Goal: Transaction & Acquisition: Purchase product/service

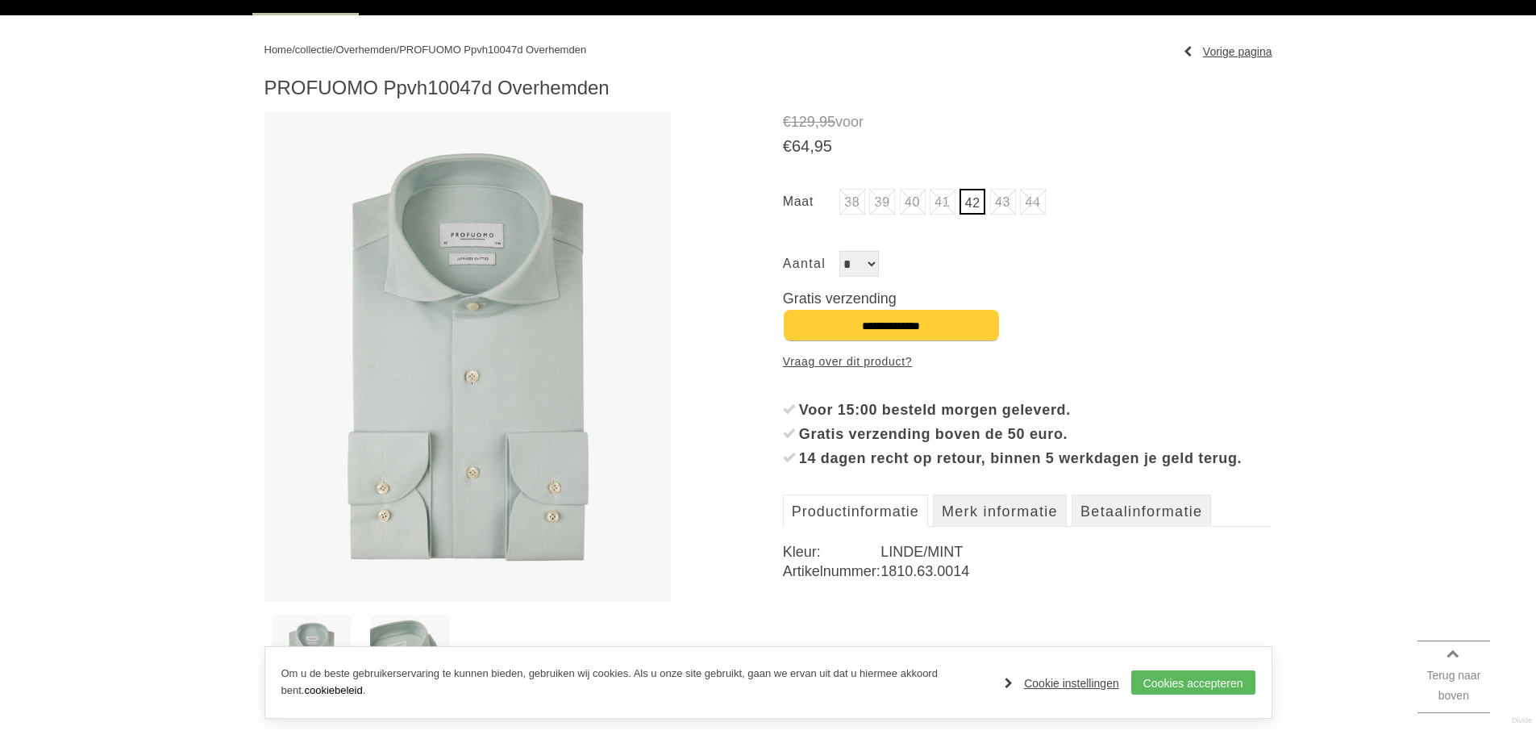
scroll to position [161, 0]
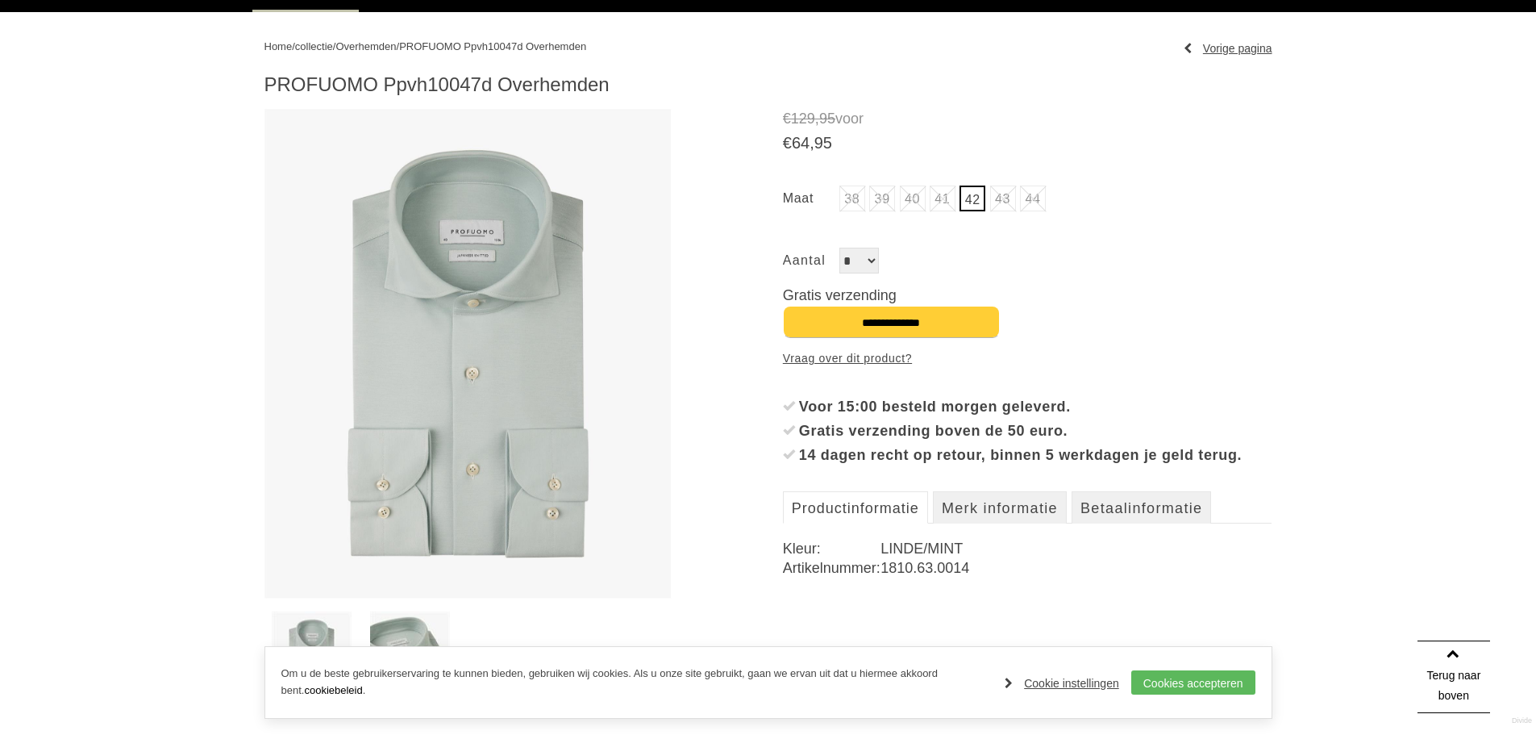
click at [452, 73] on h1 "PROFUOMO Ppvh10047d Overhemden" at bounding box center [769, 85] width 1008 height 24
click at [449, 85] on h1 "PROFUOMO Ppvh10047d Overhemden" at bounding box center [769, 85] width 1008 height 24
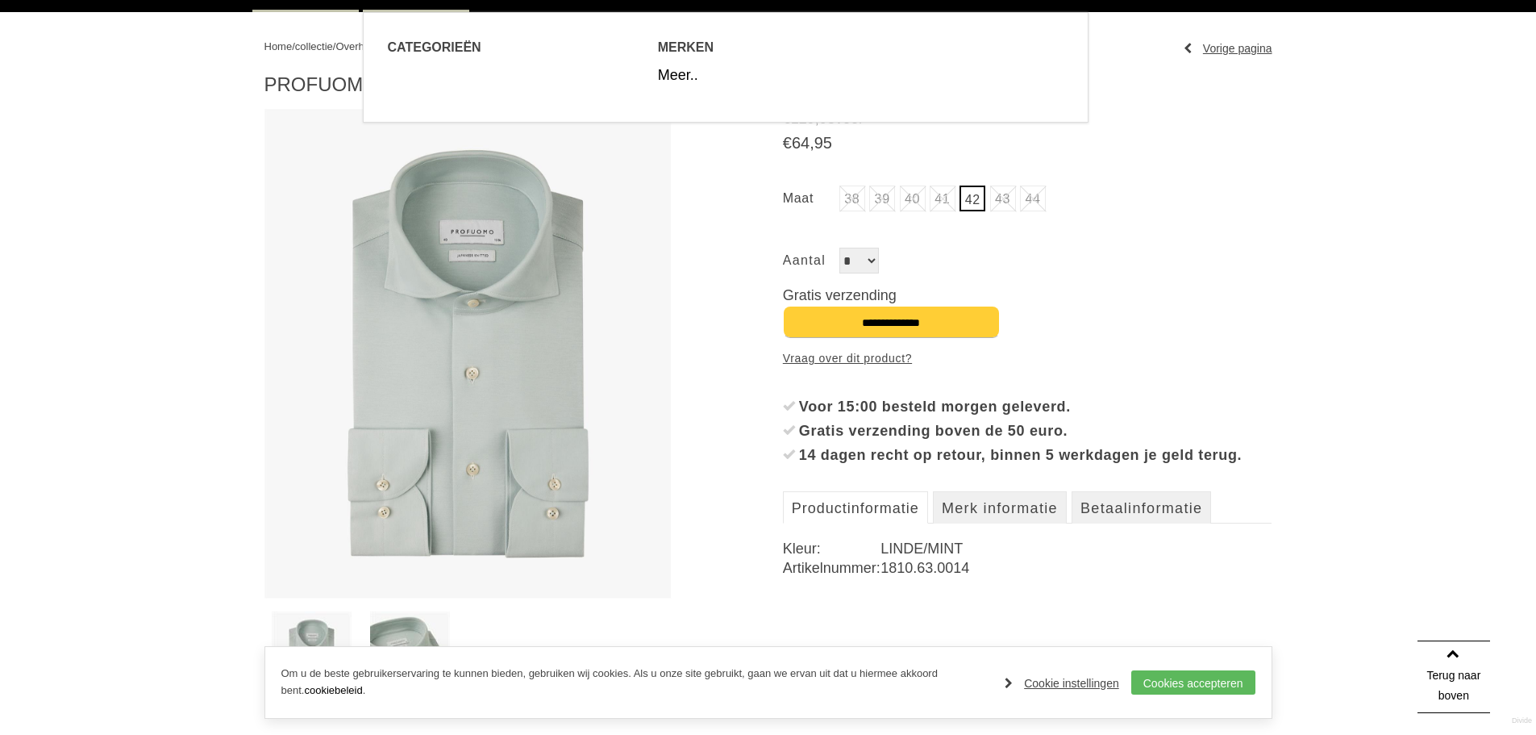
copy h1 "Ppvh10047d"
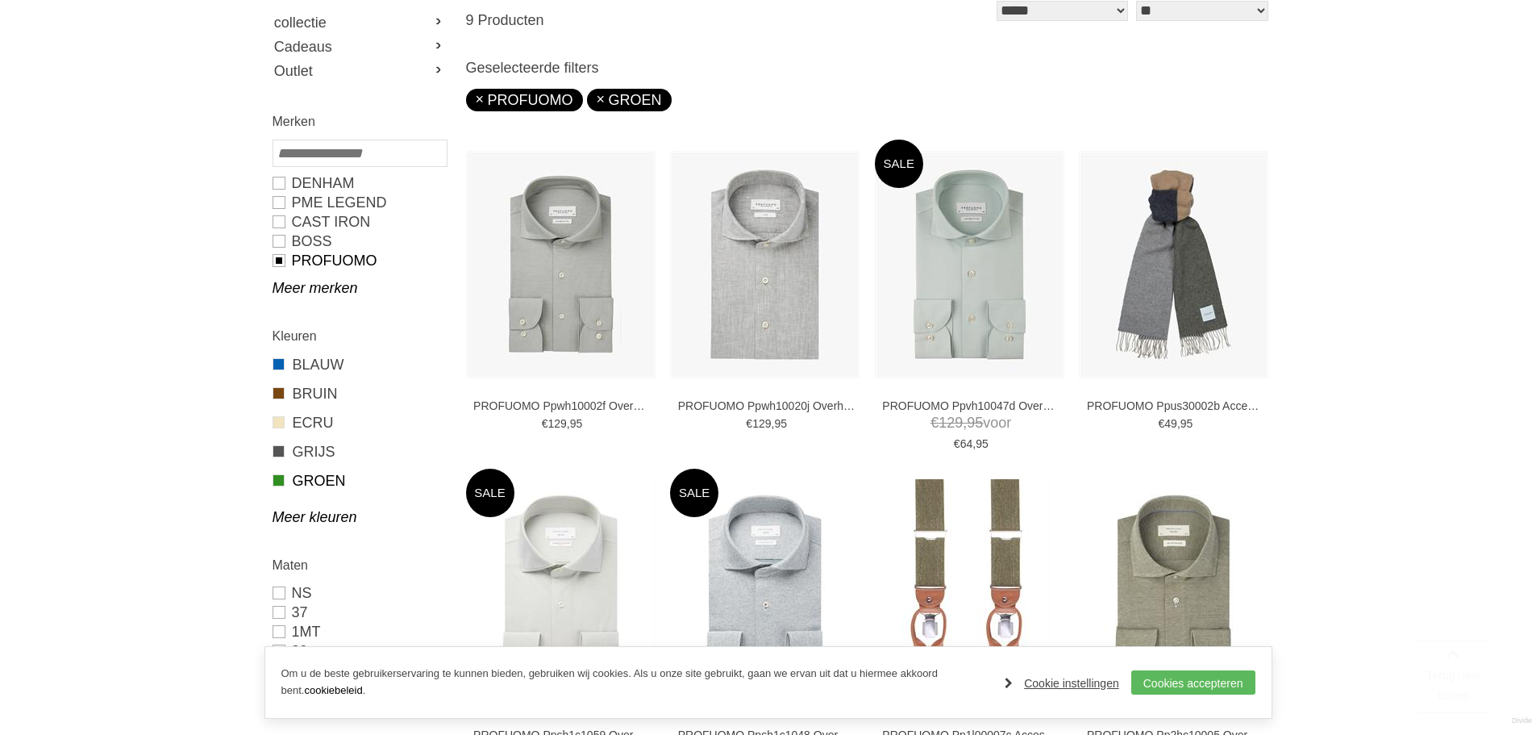
scroll to position [323, 0]
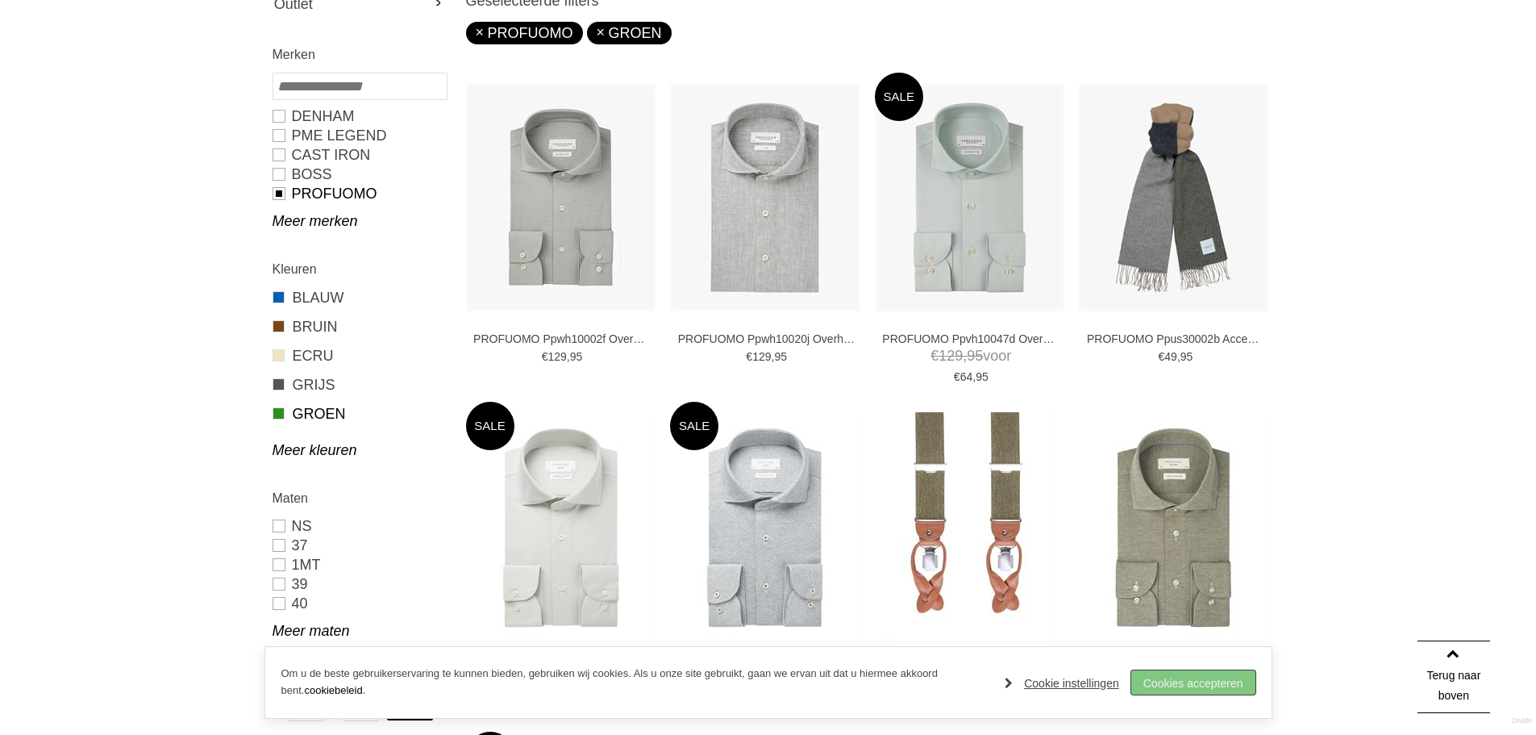
click at [1198, 677] on link "Cookies accepteren" at bounding box center [1193, 682] width 124 height 24
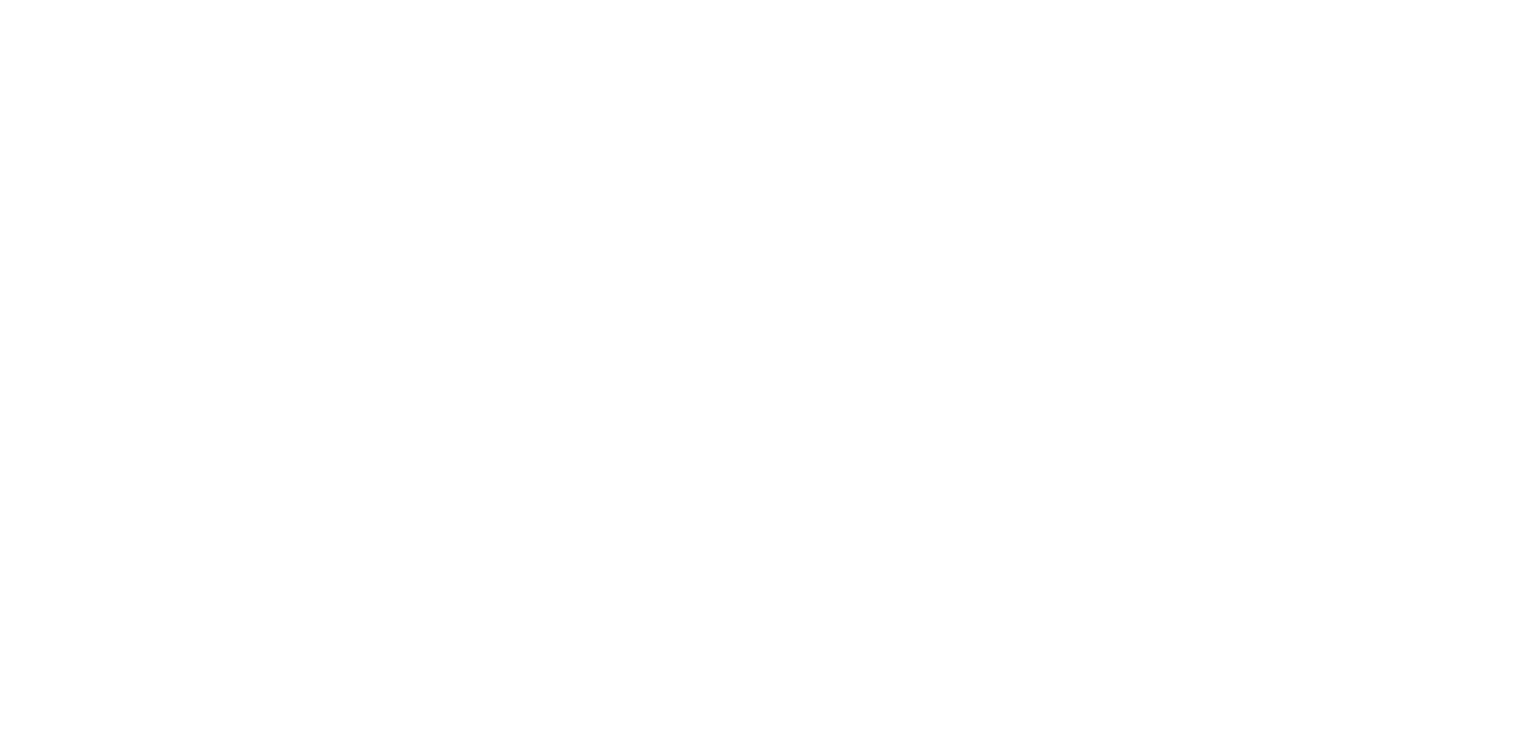
scroll to position [81, 0]
